Goal: Information Seeking & Learning: Find specific fact

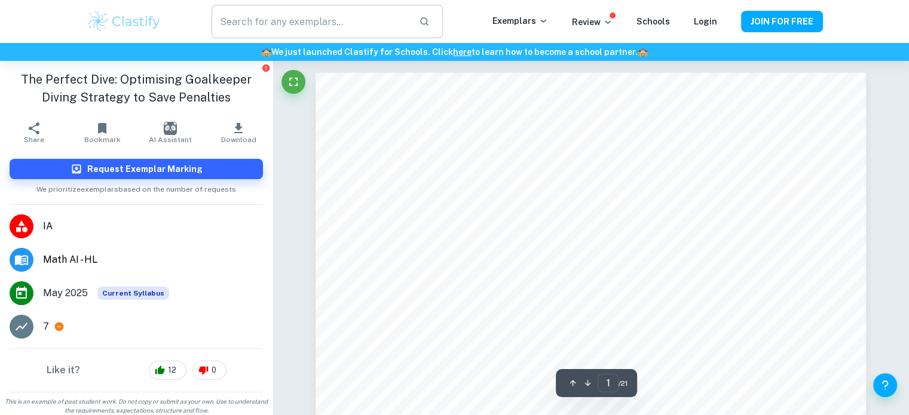
click at [263, 28] on input "text" at bounding box center [310, 21] width 197 height 33
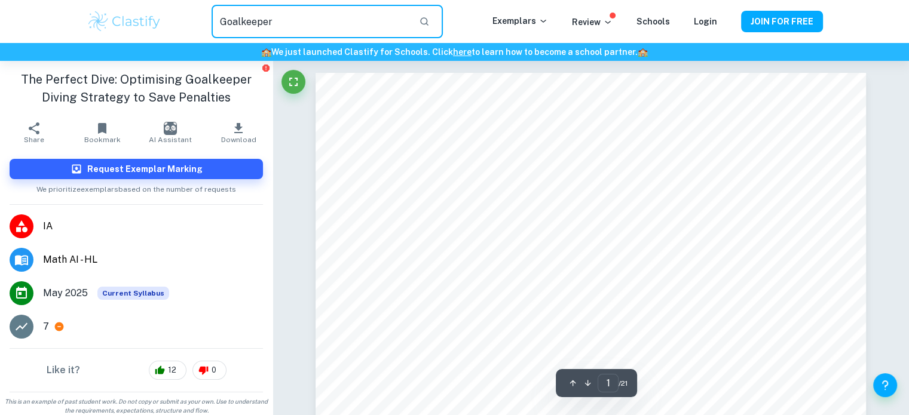
type input "Goalkeeper"
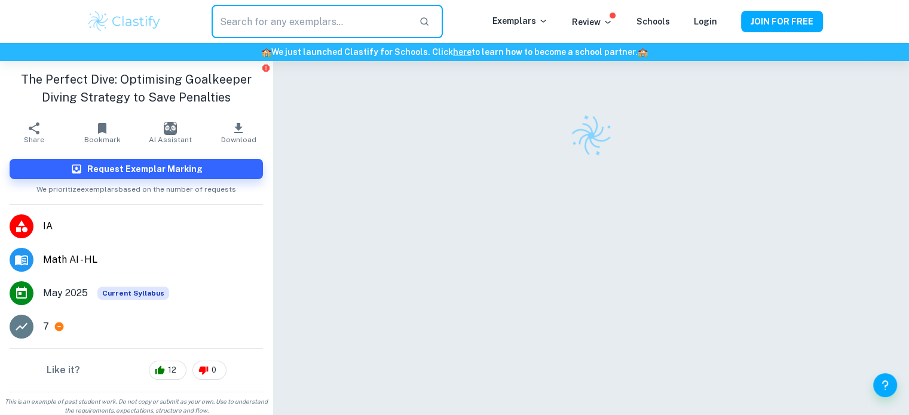
type input "d"
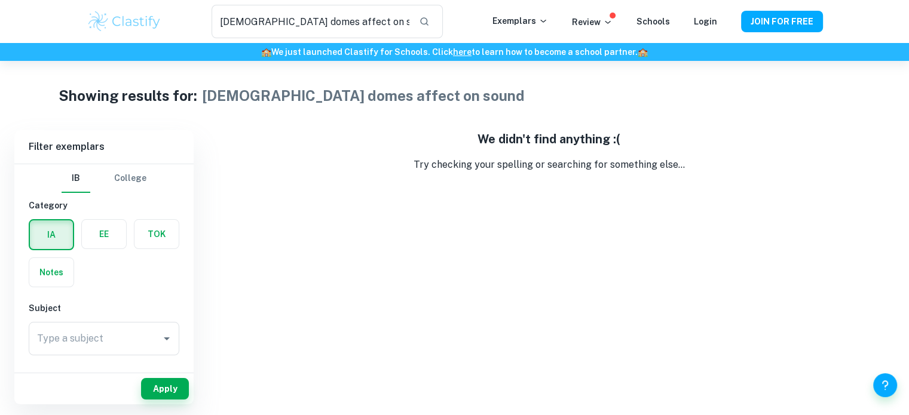
drag, startPoint x: 373, startPoint y: 40, endPoint x: 348, endPoint y: 2, distance: 45.7
click at [348, 2] on div "[DEMOGRAPHIC_DATA] domes affect on sound ​ Exemplars Review Schools Login JOIN …" at bounding box center [454, 21] width 909 height 43
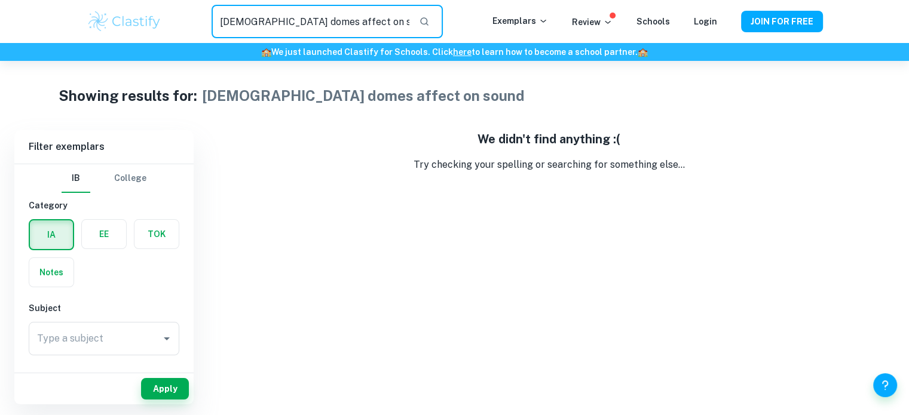
drag, startPoint x: 351, startPoint y: 11, endPoint x: 364, endPoint y: 14, distance: 13.5
click at [364, 14] on input "[DEMOGRAPHIC_DATA] domes affect on sound" at bounding box center [310, 21] width 197 height 33
type input "[DEMOGRAPHIC_DATA]"
